Goal: Task Accomplishment & Management: Use online tool/utility

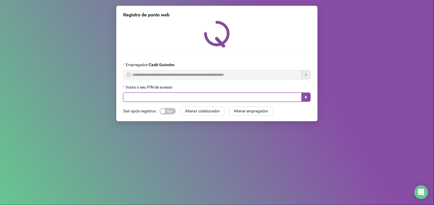
click at [133, 101] on input "text" at bounding box center [212, 97] width 179 height 9
type input "*****"
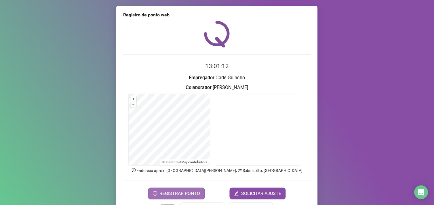
click at [191, 192] on span "REGISTRAR PONTO" at bounding box center [180, 193] width 41 height 7
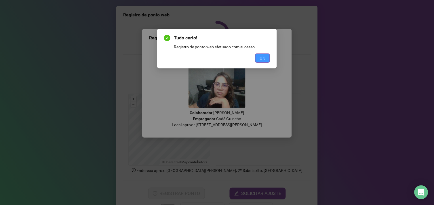
click at [263, 55] on span "OK" at bounding box center [262, 58] width 5 height 6
